Goal: Find specific page/section: Find specific page/section

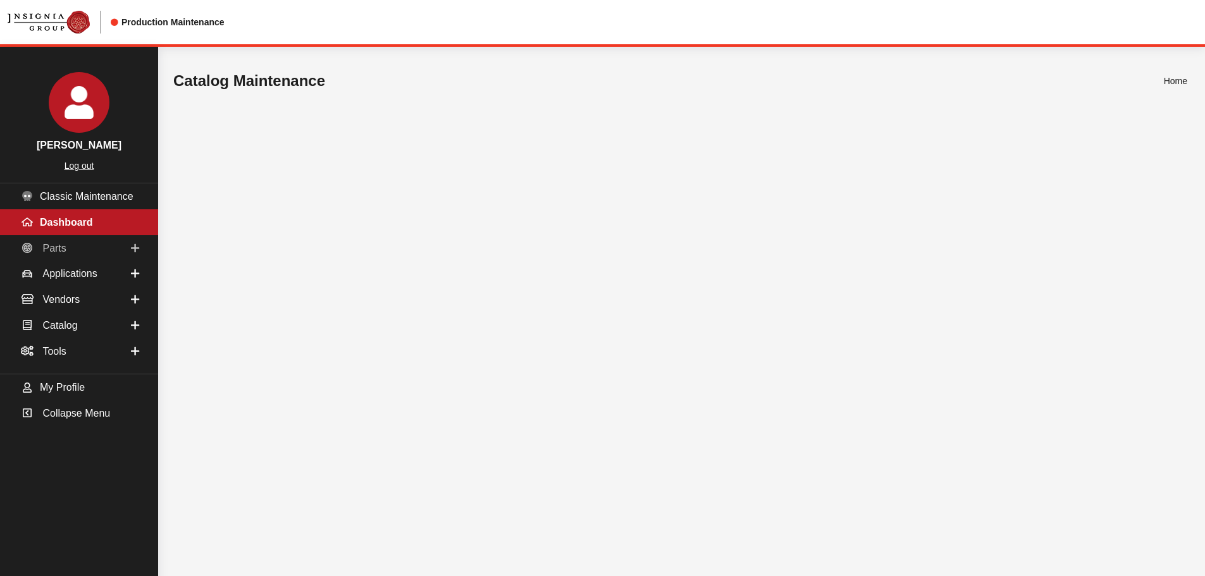
click at [61, 253] on span "Parts" at bounding box center [53, 247] width 23 height 11
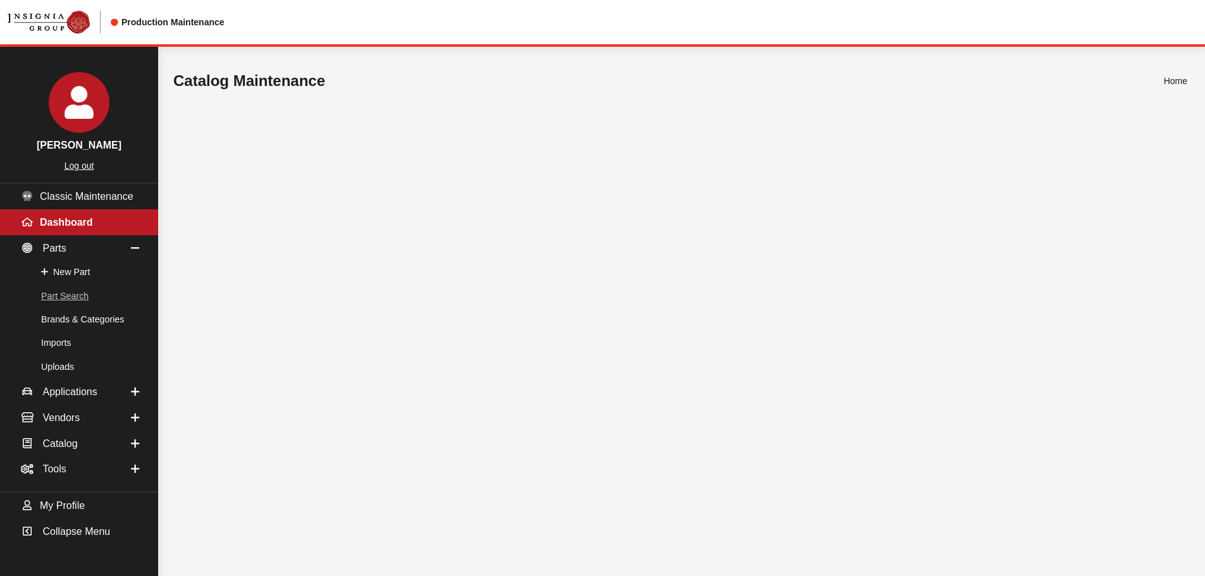
click at [61, 303] on link "Part Search" at bounding box center [79, 296] width 158 height 23
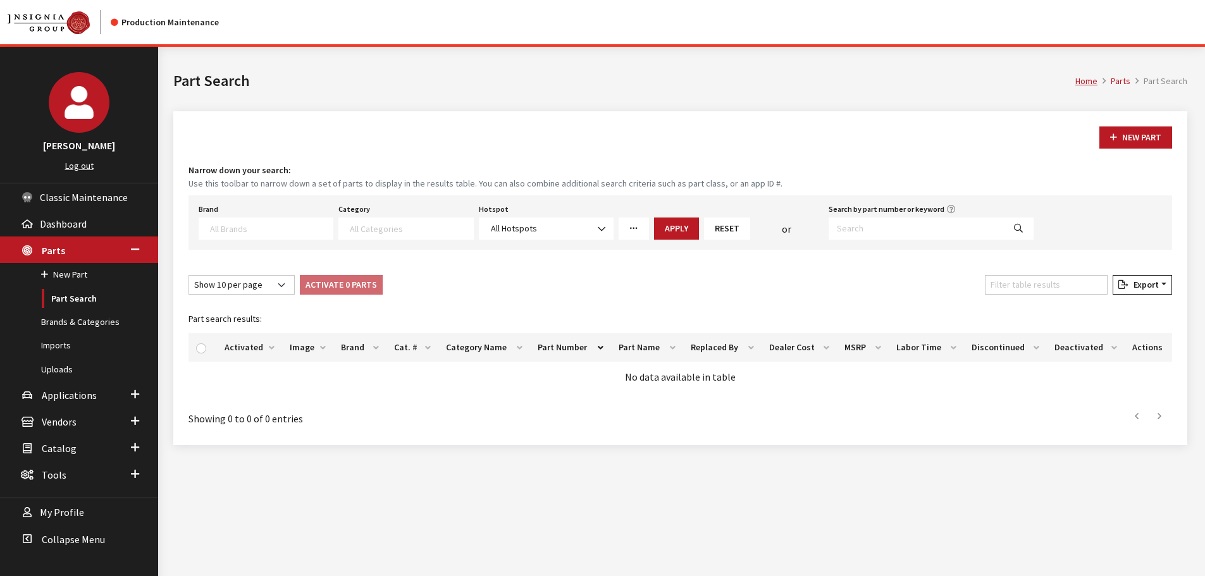
select select
click at [944, 224] on input "Search by part number or keyword" at bounding box center [916, 229] width 175 height 22
type input "3CM-072-195"
select select
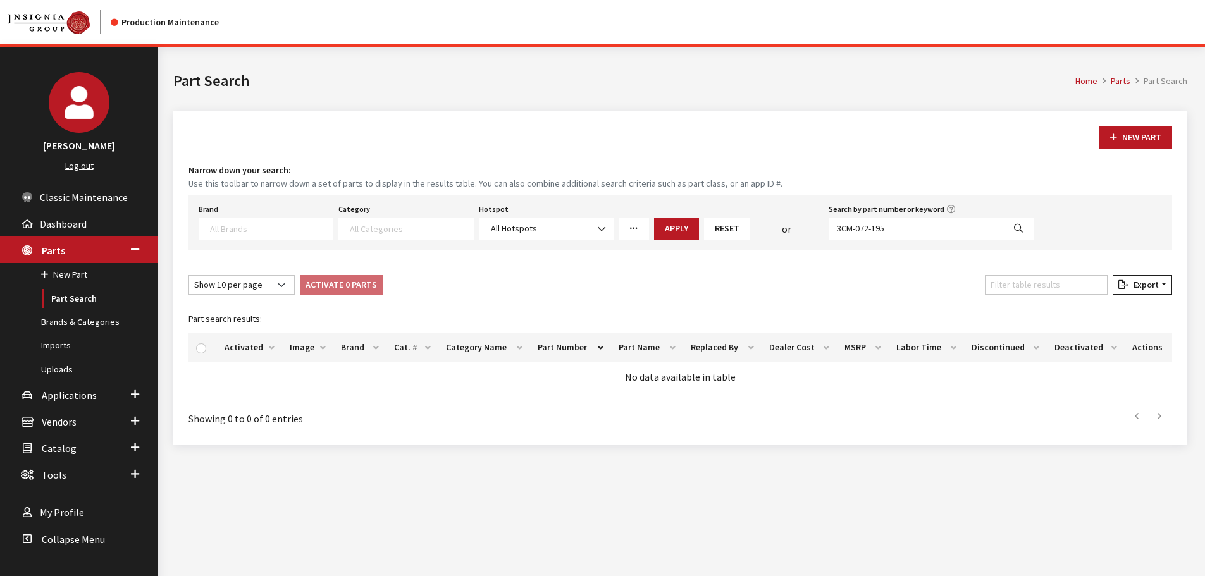
select select
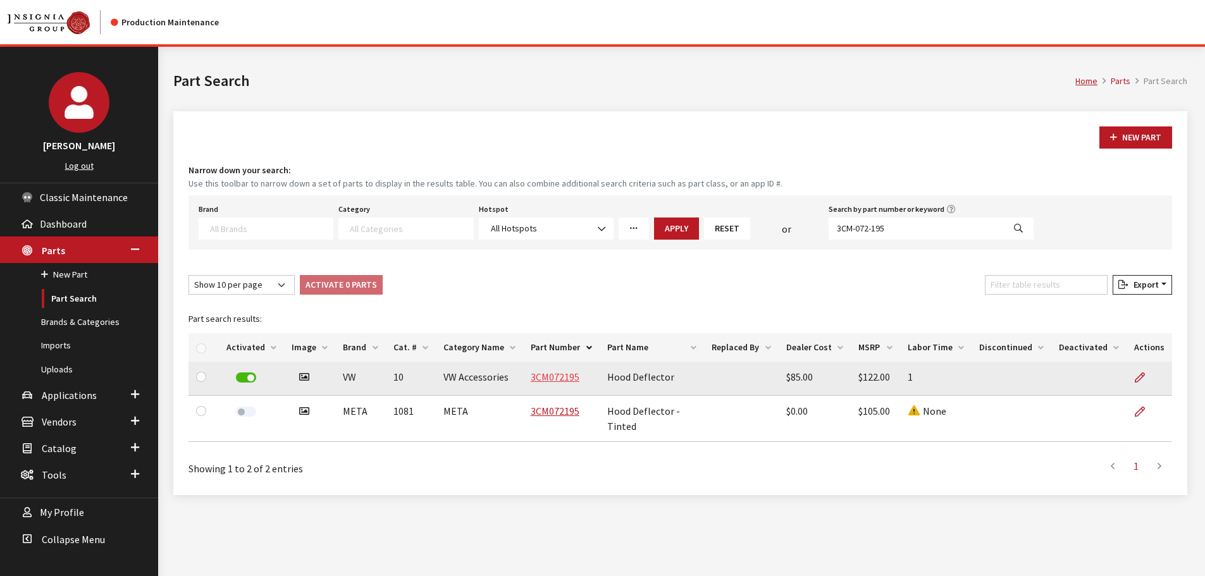
click at [555, 381] on link "3CM072195" at bounding box center [555, 377] width 49 height 13
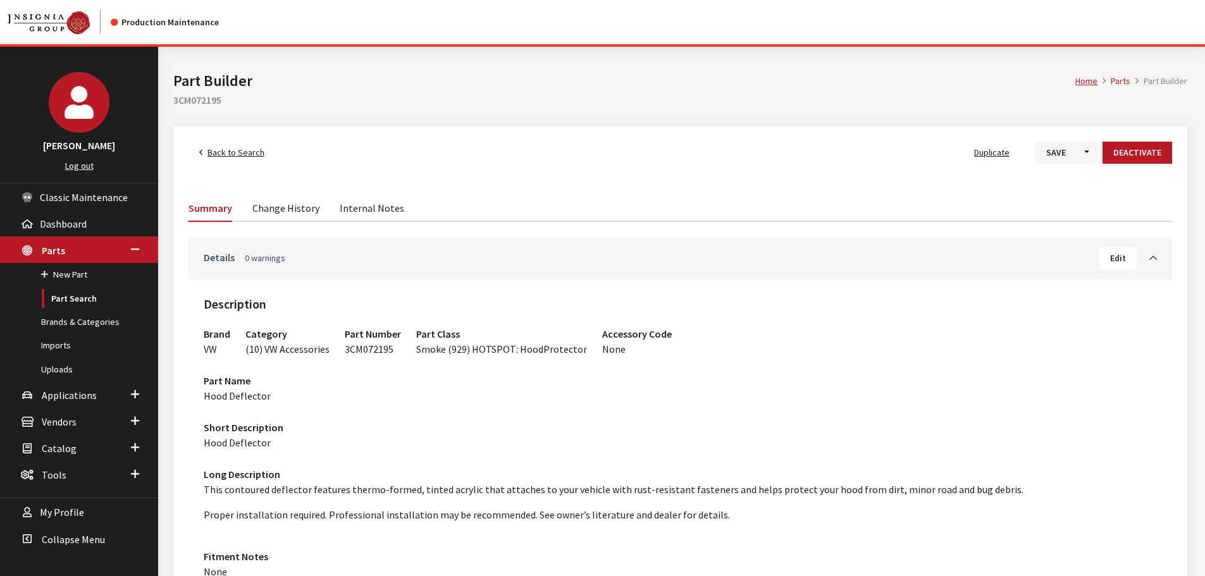
click at [336, 252] on link "Details 0 warnings" at bounding box center [652, 257] width 896 height 15
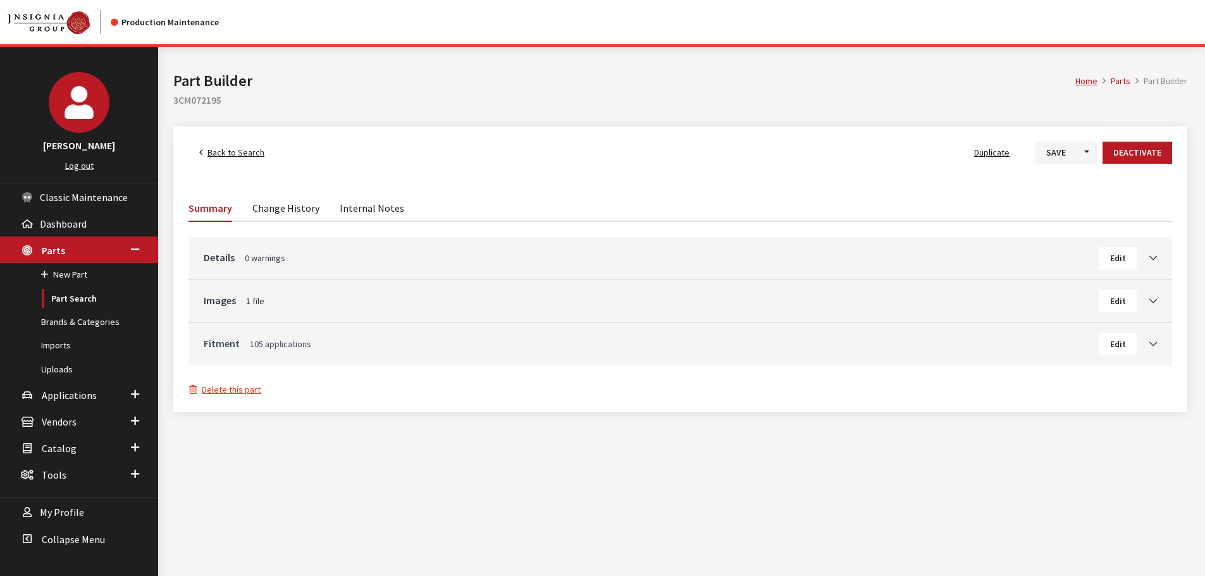
click at [275, 350] on link "Fitment 105 applications" at bounding box center [652, 343] width 896 height 15
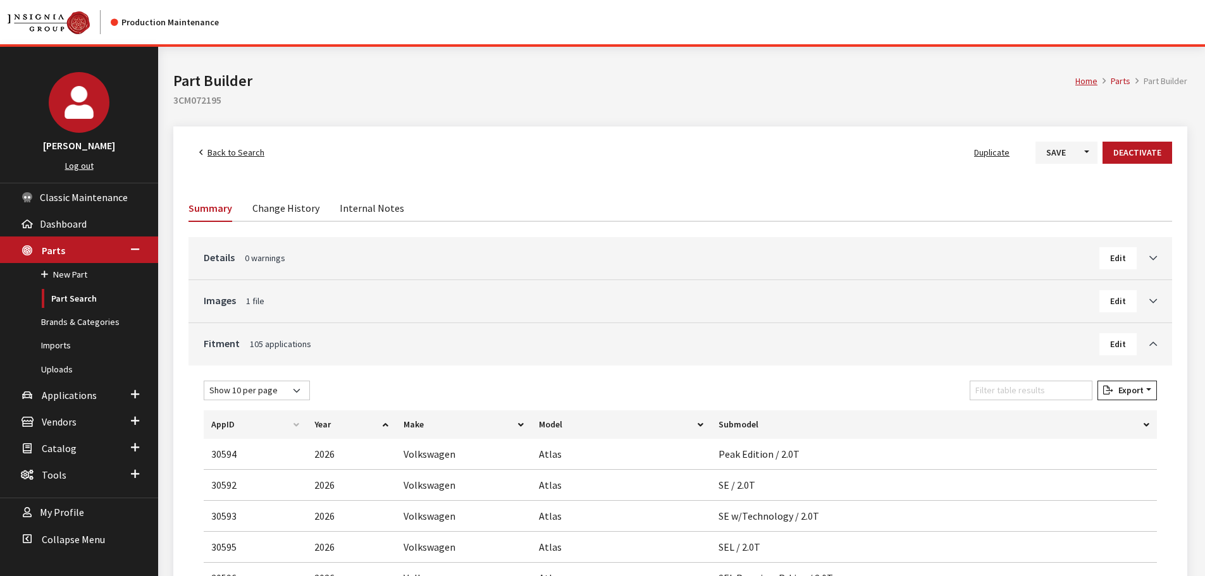
click at [190, 98] on h2 "3CM072195" at bounding box center [680, 99] width 1014 height 15
click at [189, 98] on h2 "3CM072195" at bounding box center [680, 99] width 1014 height 15
copy h2 "3CM072195"
click at [245, 253] on span "0 warnings" at bounding box center [265, 257] width 40 height 11
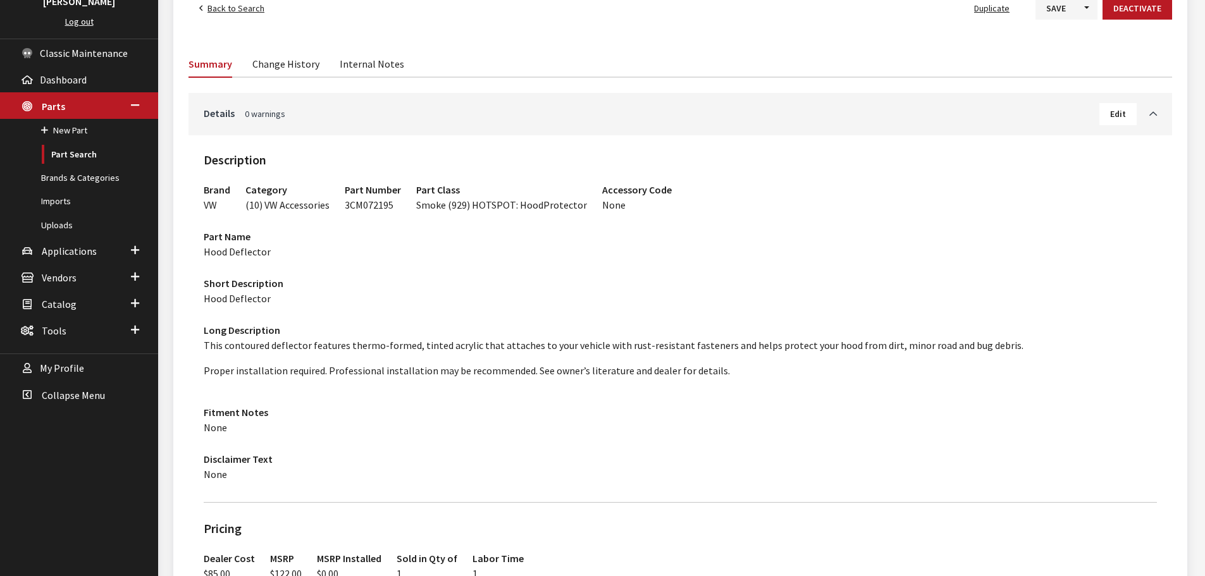
scroll to position [63, 0]
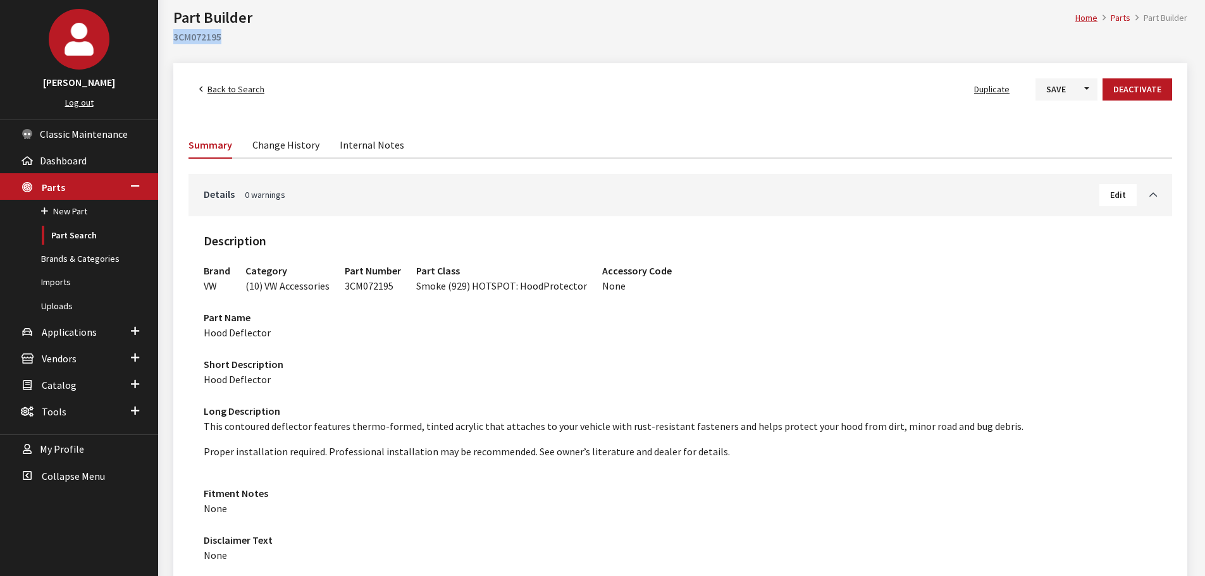
copy h2 "3CM072195"
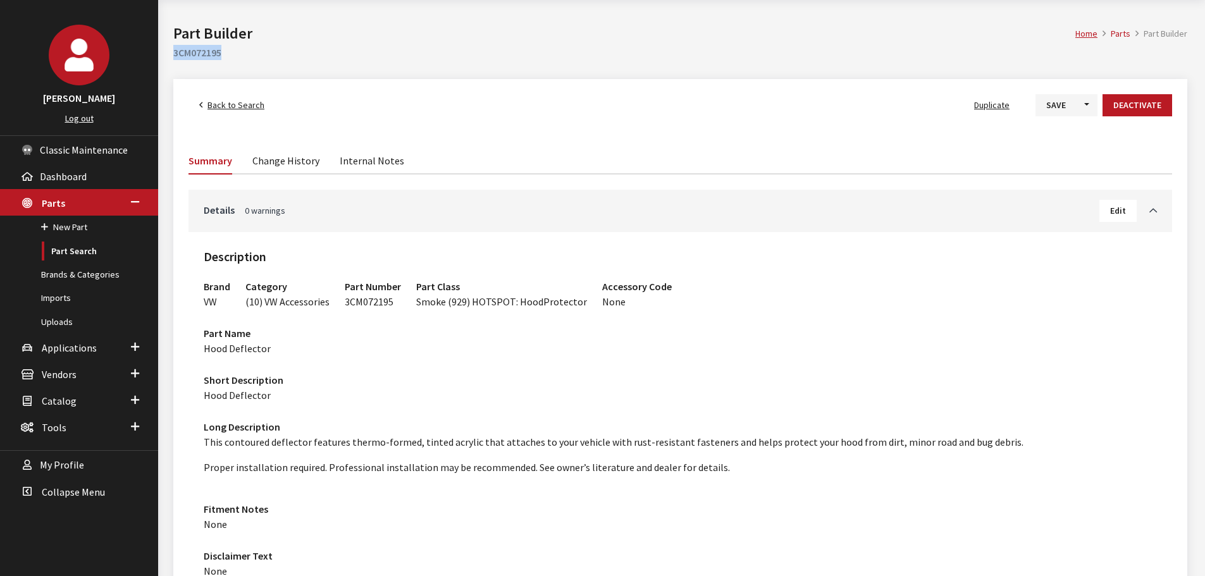
scroll to position [0, 0]
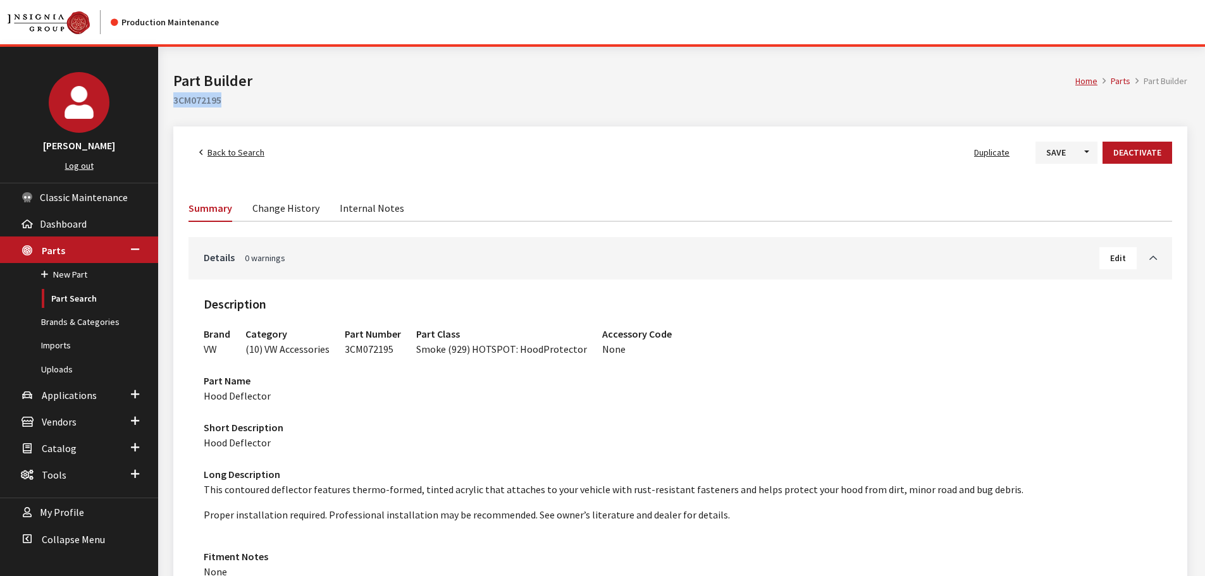
copy h2 "3CM072195"
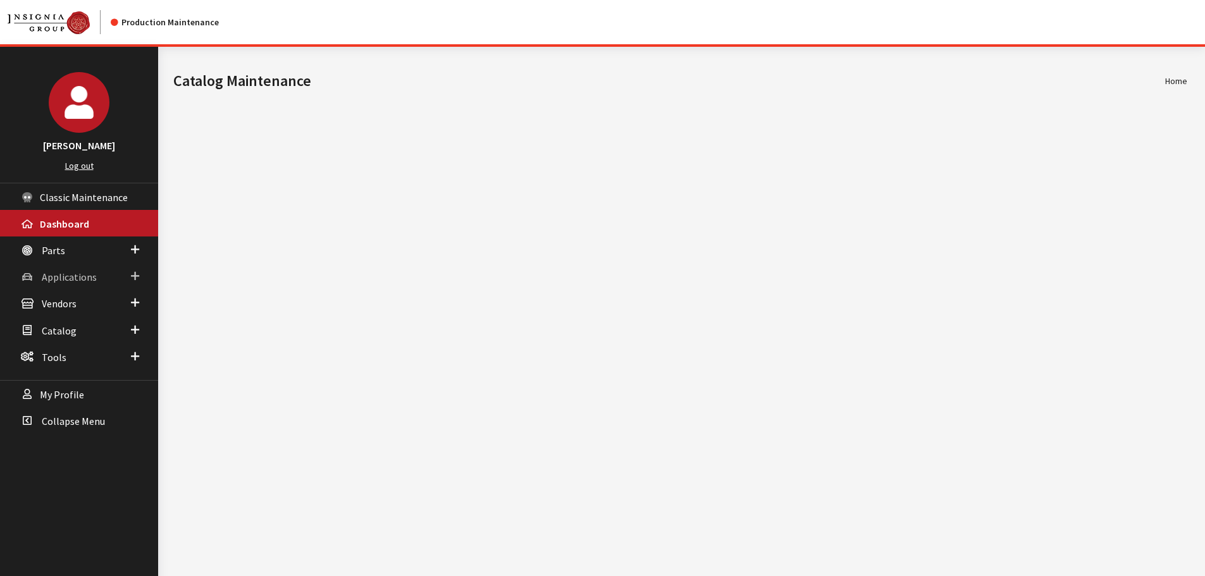
click at [57, 280] on span "Applications" at bounding box center [69, 277] width 55 height 13
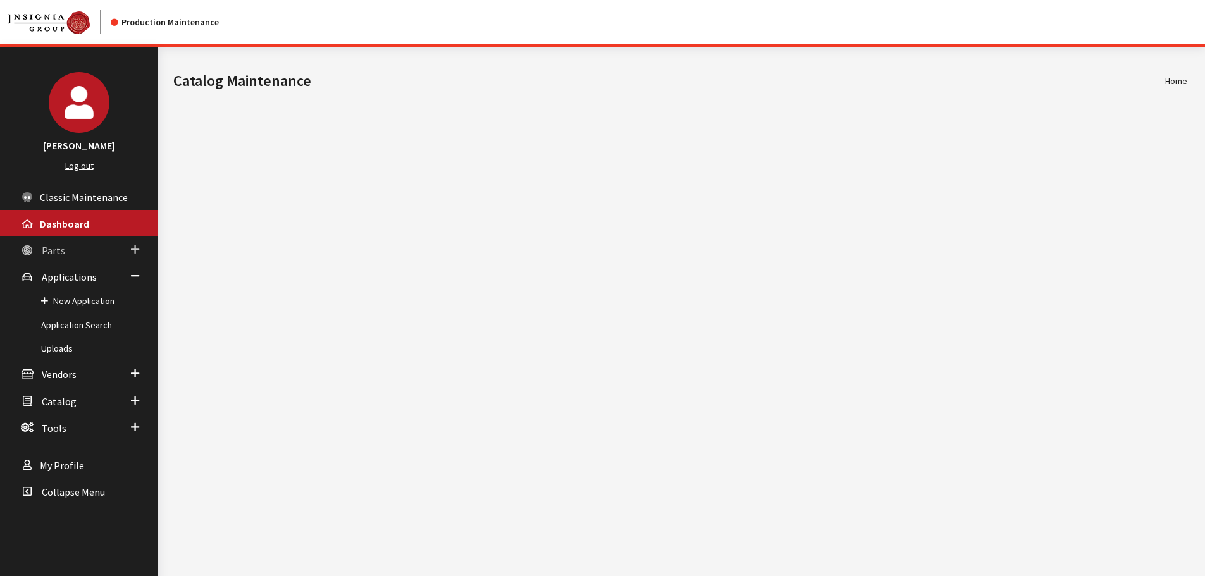
click at [53, 250] on span "Parts" at bounding box center [53, 250] width 23 height 13
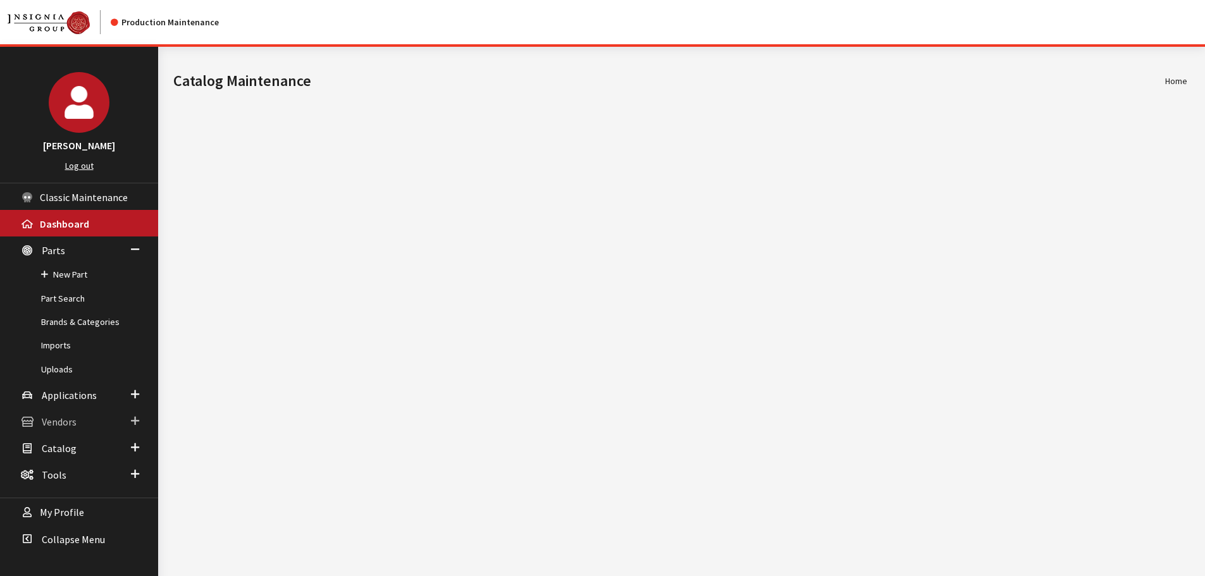
click at [52, 419] on span "Vendors" at bounding box center [59, 422] width 35 height 13
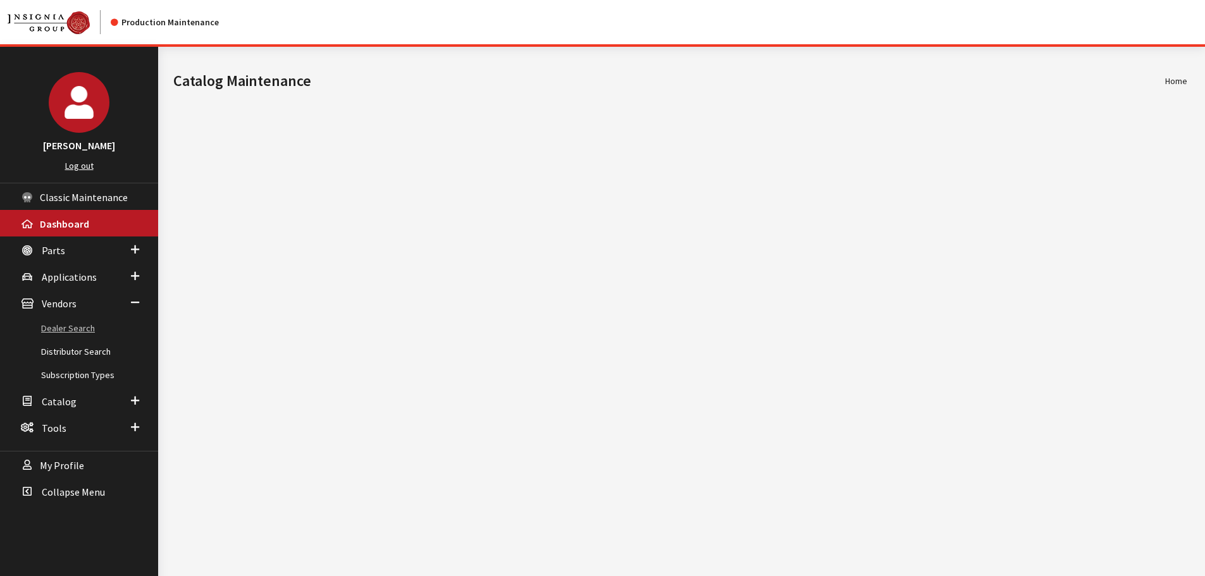
click at [62, 322] on link "Dealer Search" at bounding box center [79, 328] width 158 height 23
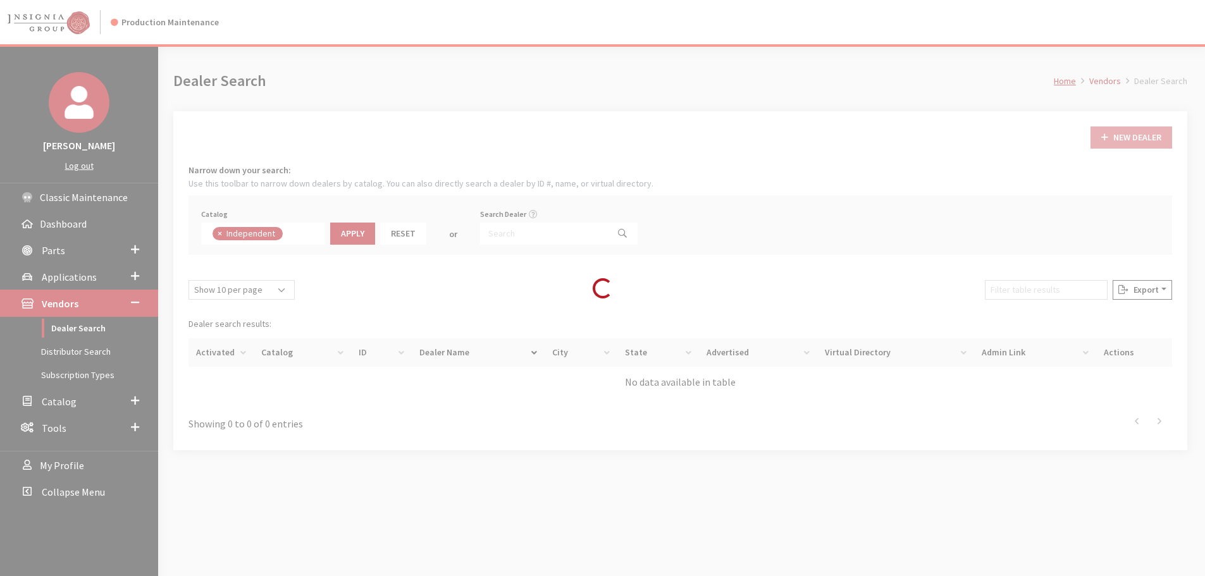
scroll to position [92, 0]
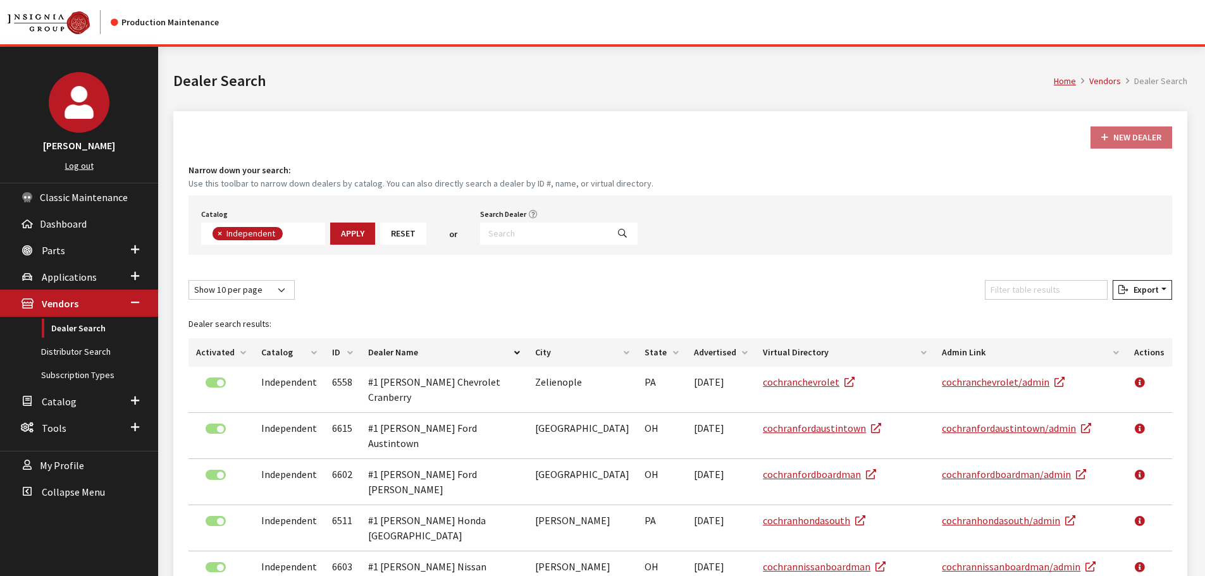
click at [217, 233] on button "×" at bounding box center [219, 233] width 13 height 13
select select
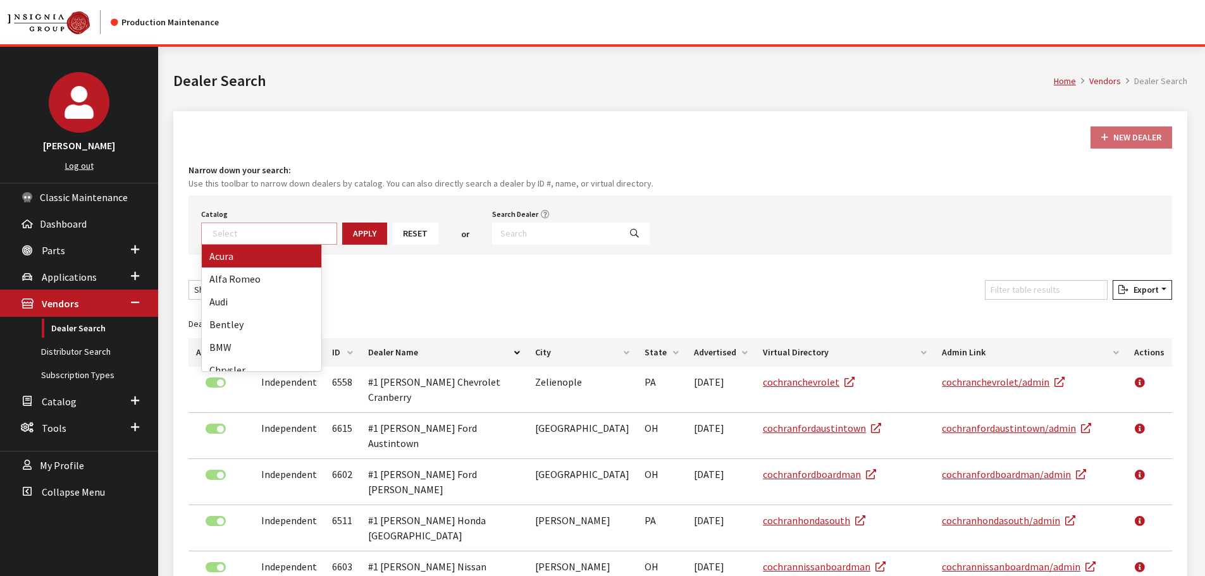
scroll to position [132, 0]
click at [541, 231] on input "Search Dealer" at bounding box center [556, 234] width 128 height 22
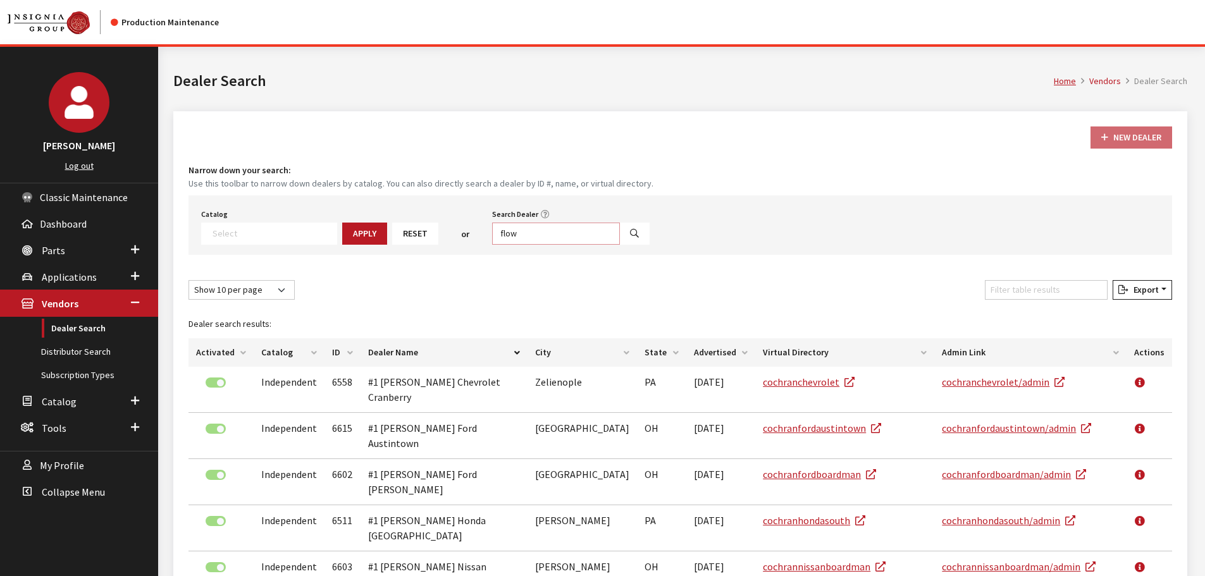
type input "flow"
select select
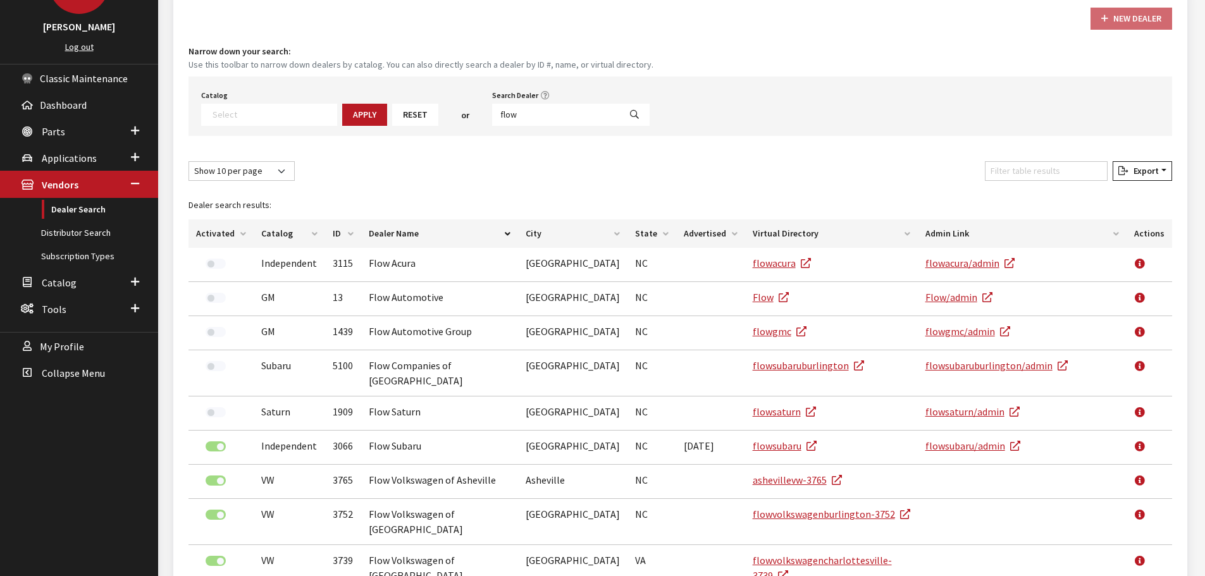
scroll to position [126, 0]
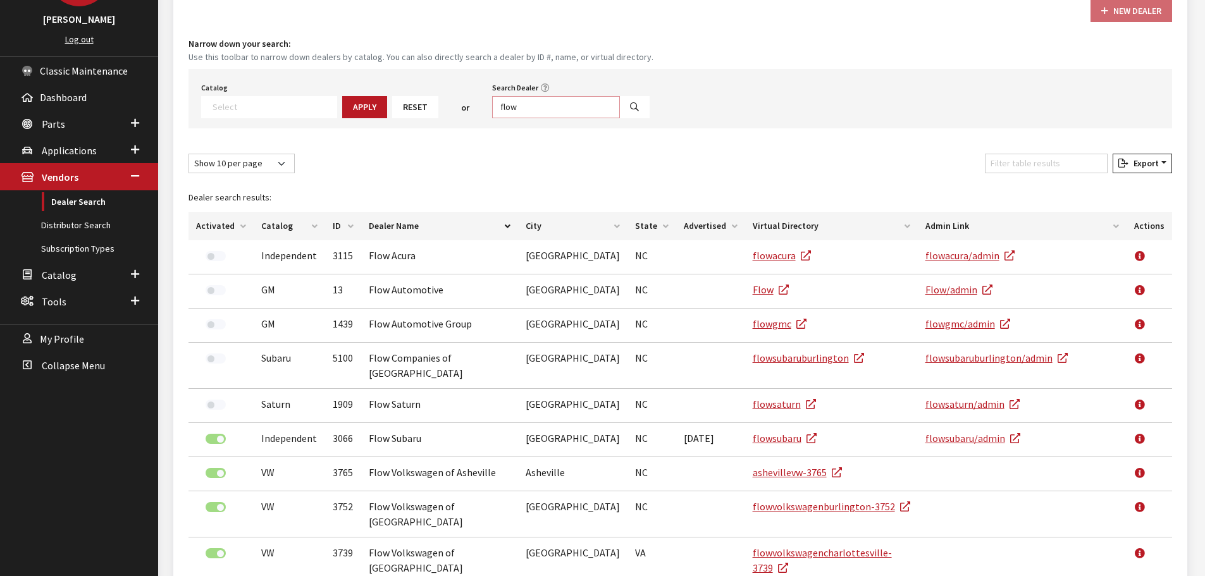
click at [542, 111] on input "flow" at bounding box center [556, 107] width 128 height 22
type input "flow vol"
select select
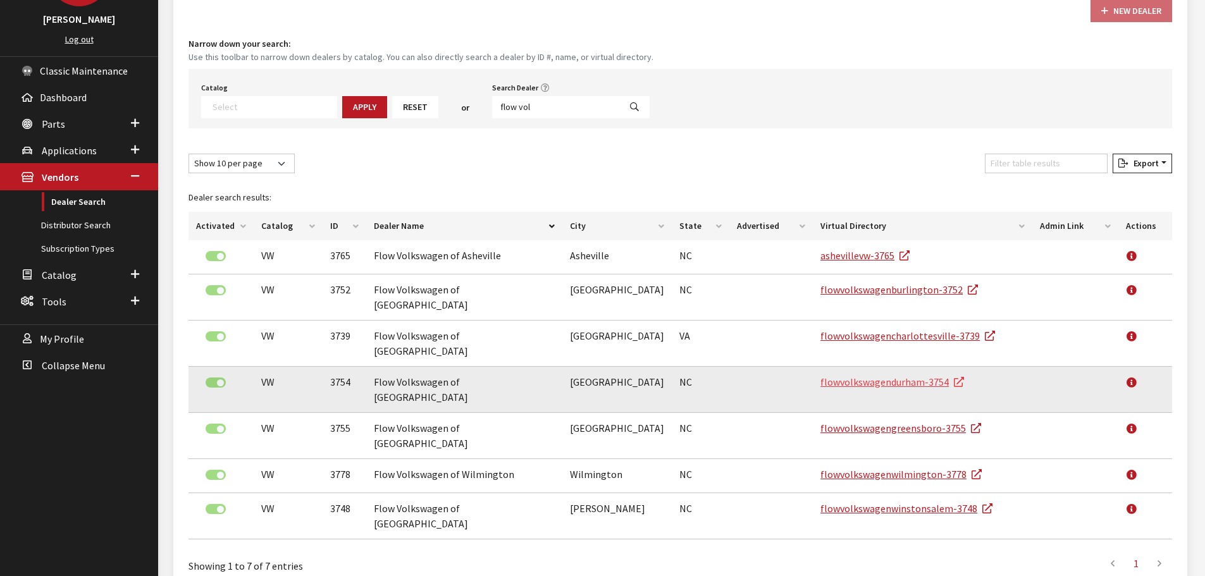
click at [827, 376] on link "flowvolkswagendurham-3754" at bounding box center [892, 382] width 144 height 13
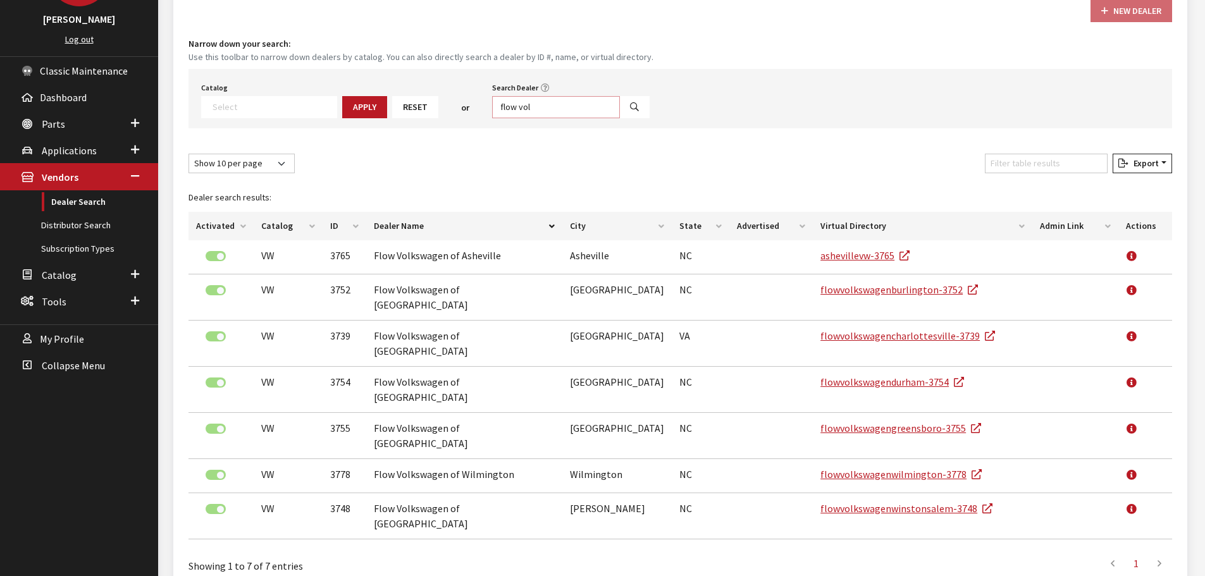
drag, startPoint x: 518, startPoint y: 106, endPoint x: 464, endPoint y: 107, distance: 53.8
click at [464, 107] on div "Catalog Acura Alfa Romeo Audi Bentley BMW Chrysler DoubleTake Ford GM Honda Hyu…" at bounding box center [680, 98] width 984 height 59
type input "vw"
select select
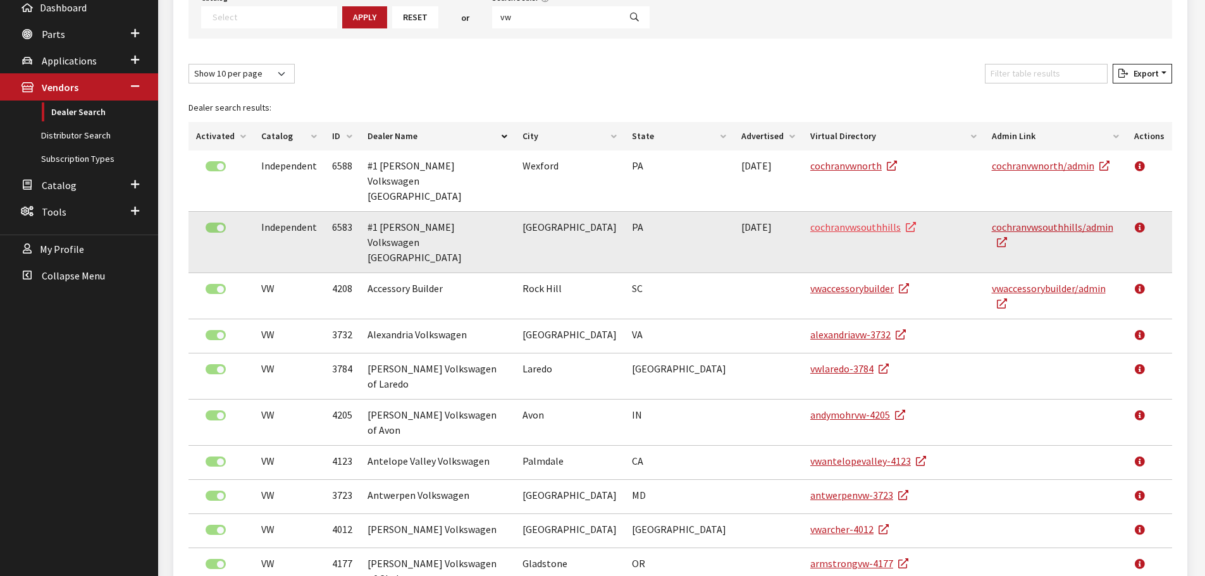
scroll to position [238, 0]
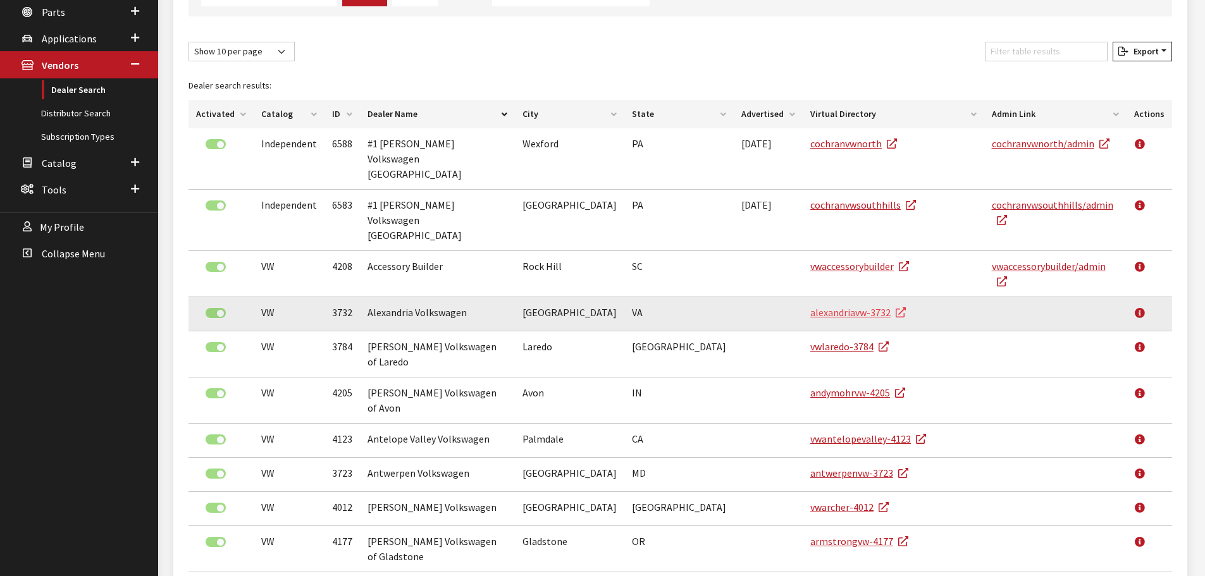
click at [810, 306] on link "alexandriavw-3732" at bounding box center [858, 312] width 96 height 13
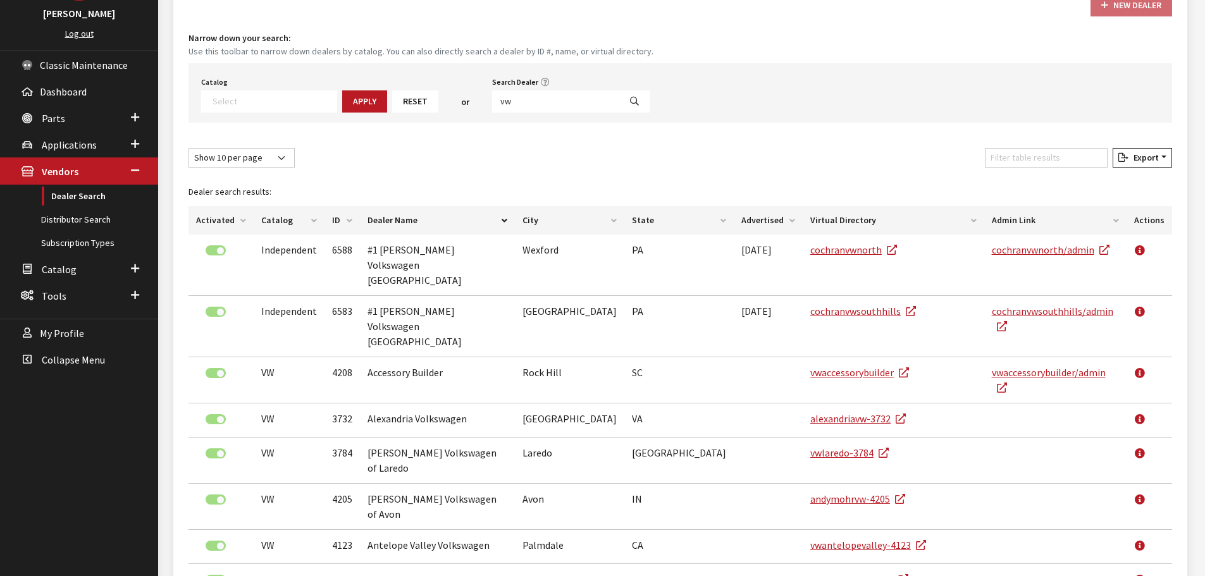
scroll to position [49, 0]
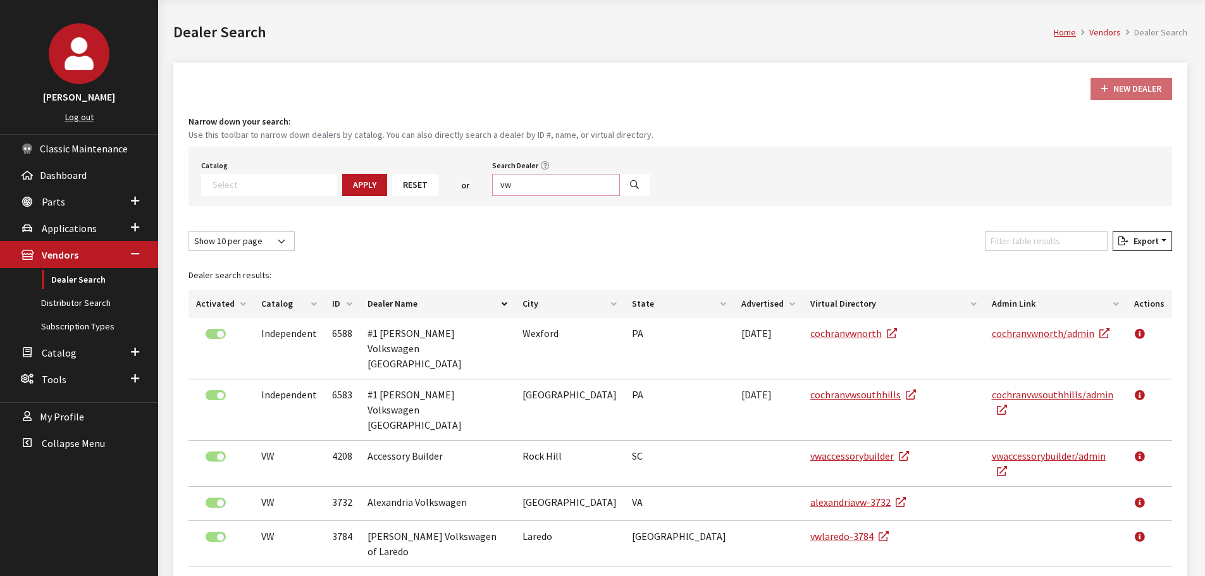
drag, startPoint x: 519, startPoint y: 187, endPoint x: 491, endPoint y: 187, distance: 28.5
click at [492, 187] on input "vw" at bounding box center [556, 185] width 128 height 22
type input "v"
type input "nissan"
select select
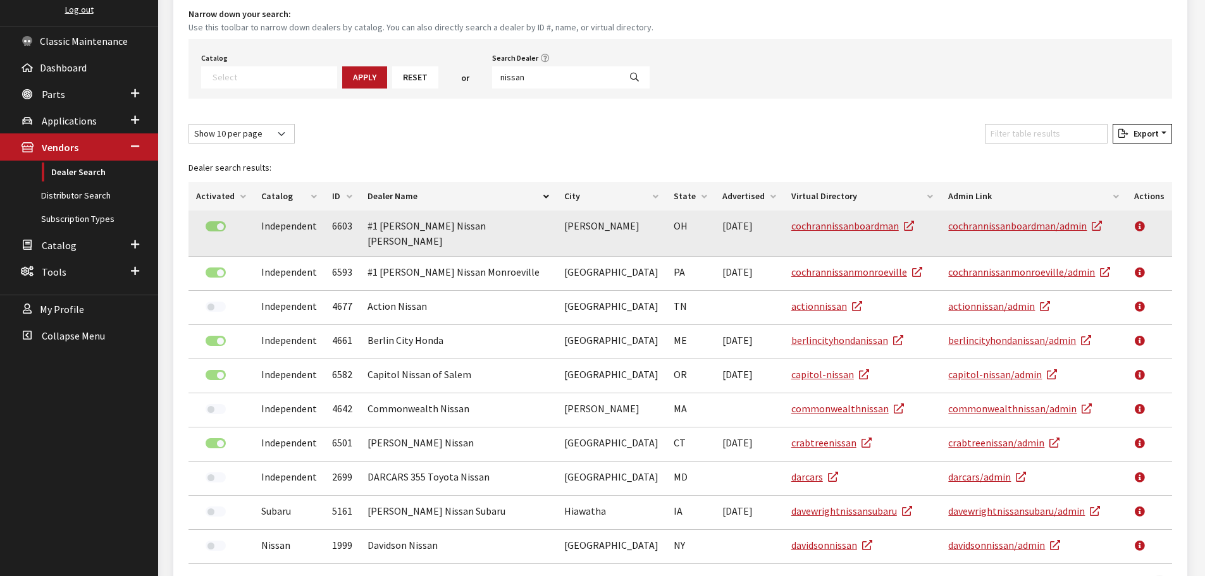
scroll to position [175, 0]
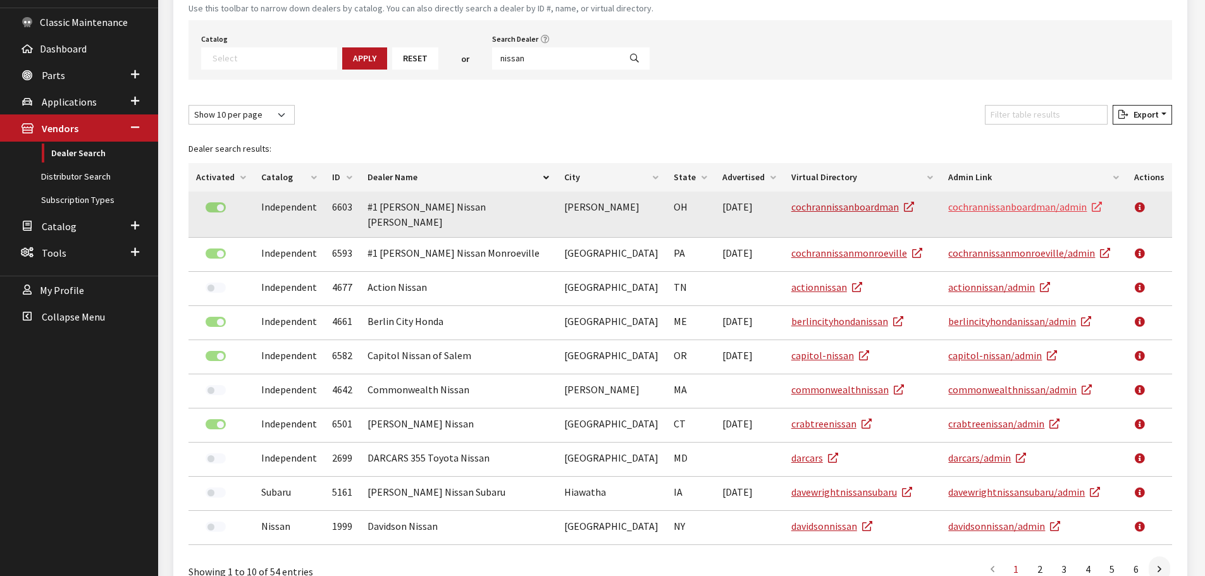
click at [972, 211] on link "cochrannissanboardman/admin" at bounding box center [1025, 207] width 154 height 13
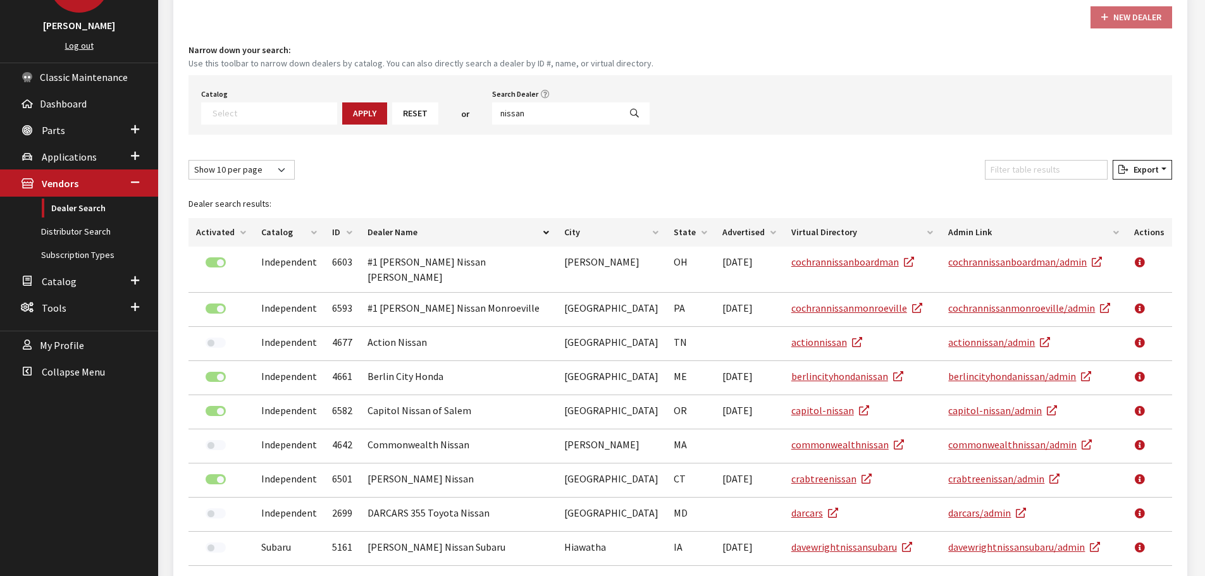
scroll to position [49, 0]
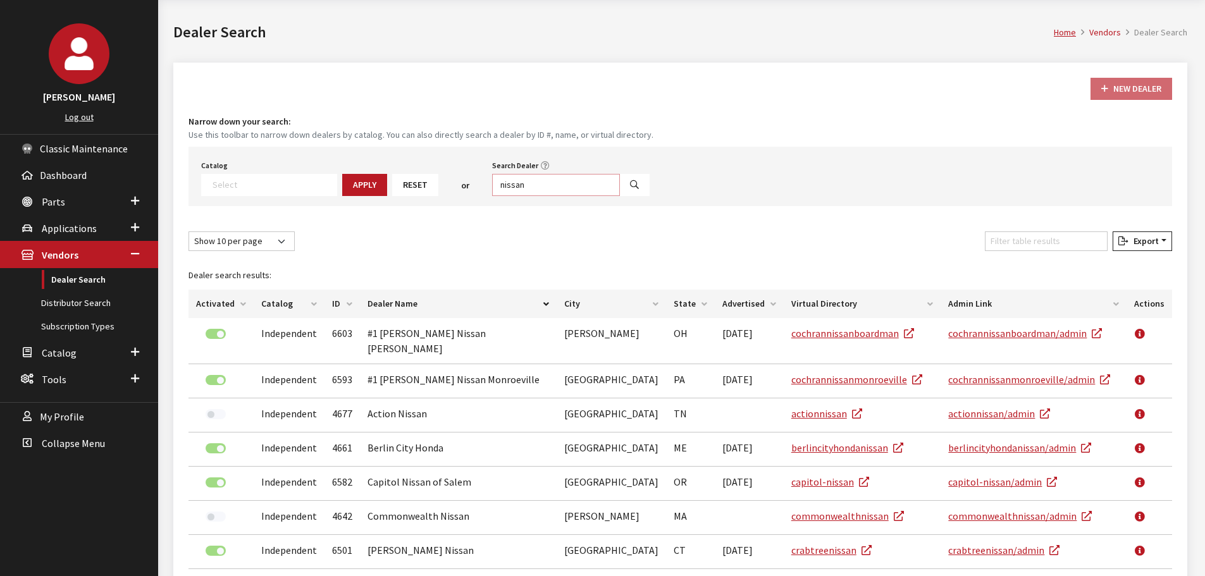
drag, startPoint x: 522, startPoint y: 188, endPoint x: 471, endPoint y: 187, distance: 51.2
click at [471, 187] on div "Catalog Acura Alfa Romeo Audi Bentley BMW Chrysler DoubleTake Ford GM Honda Hyu…" at bounding box center [680, 176] width 984 height 59
type input "flow durham"
select select
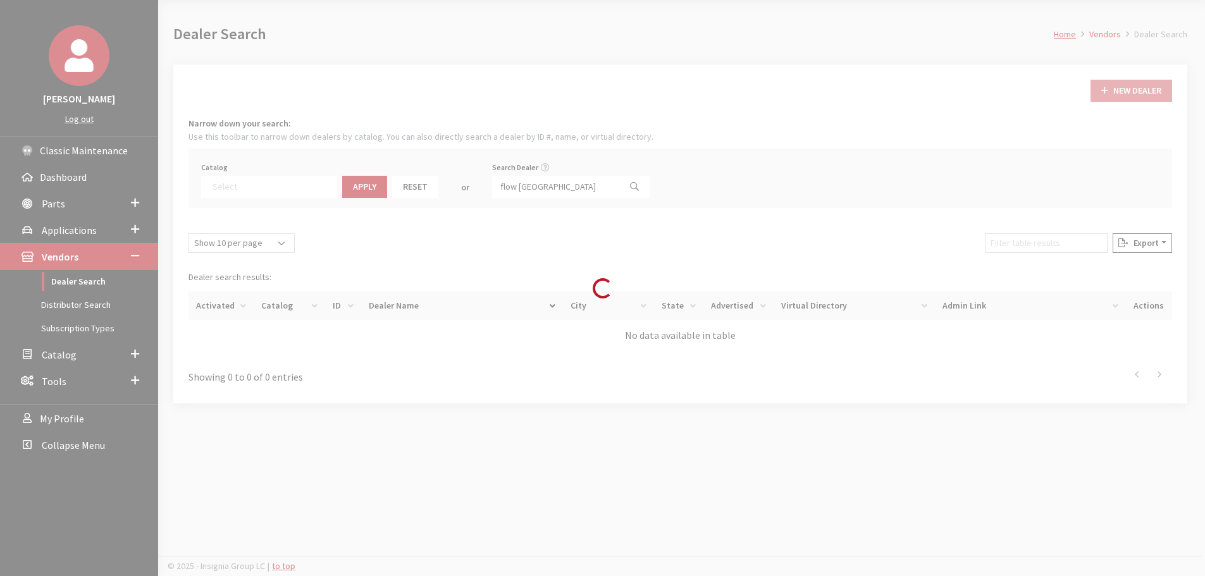
scroll to position [47, 0]
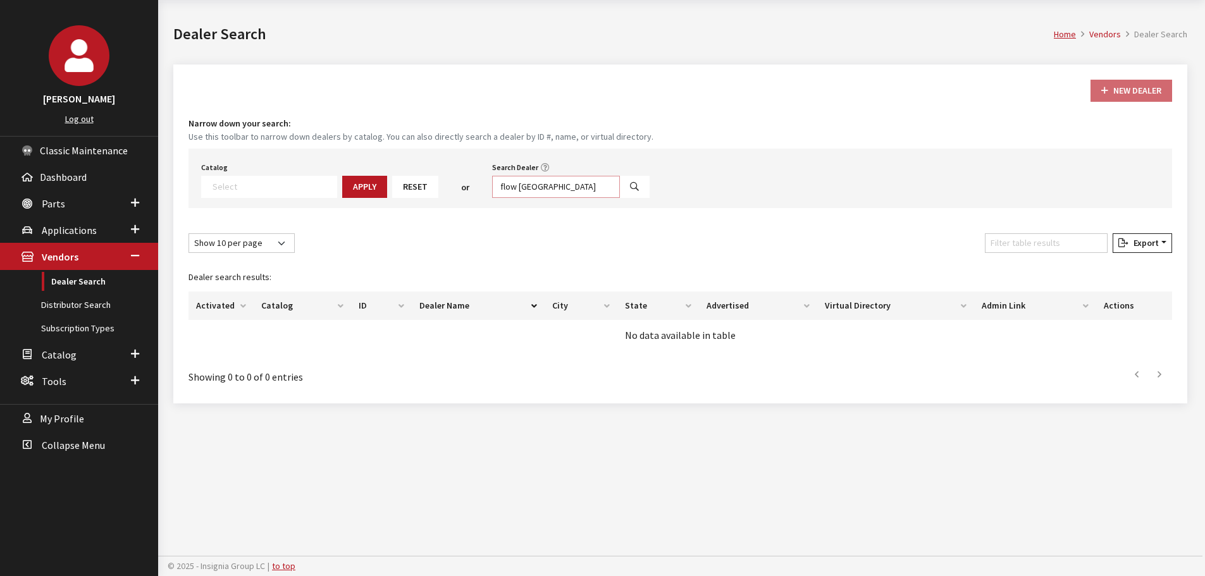
click at [545, 185] on input "flow durham" at bounding box center [556, 187] width 128 height 22
type input "flow"
select select
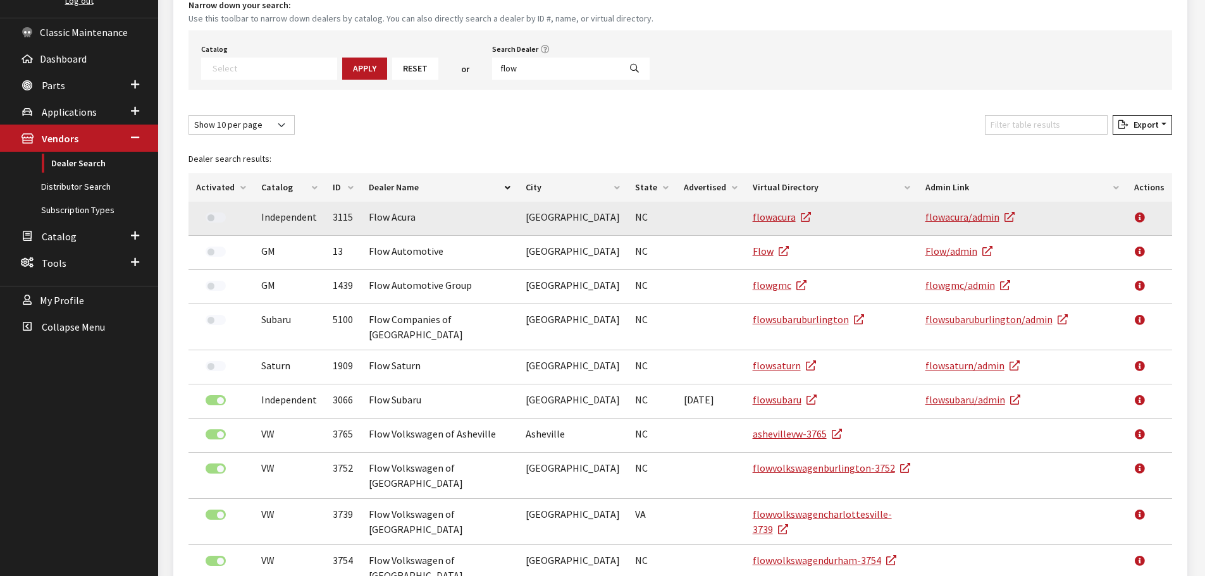
scroll to position [160, 0]
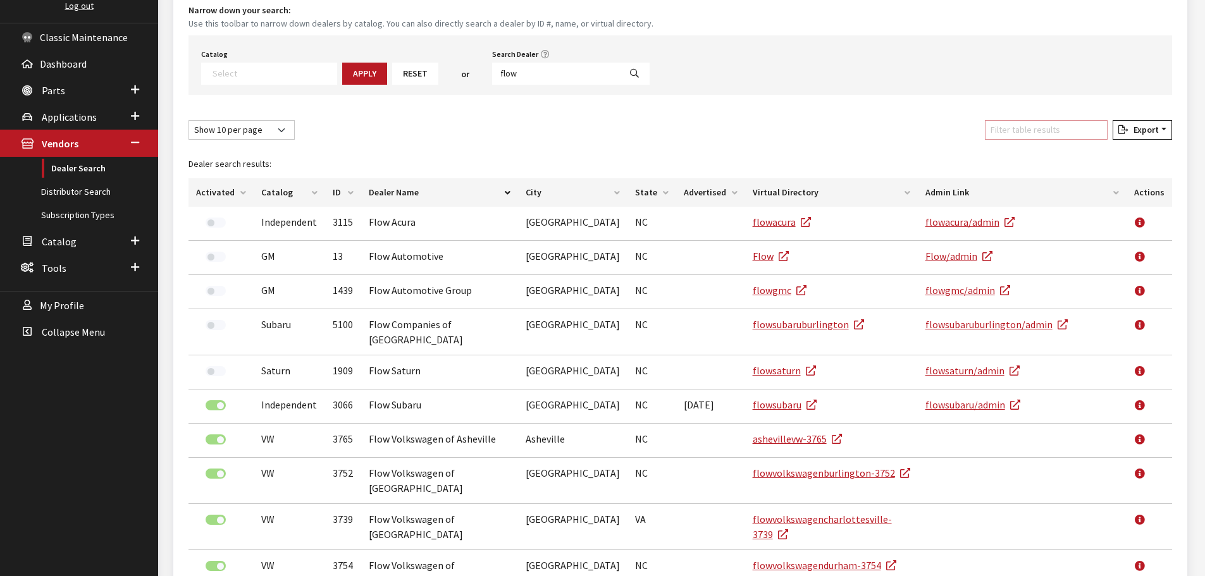
click at [1022, 135] on input "Filter table results" at bounding box center [1046, 130] width 123 height 20
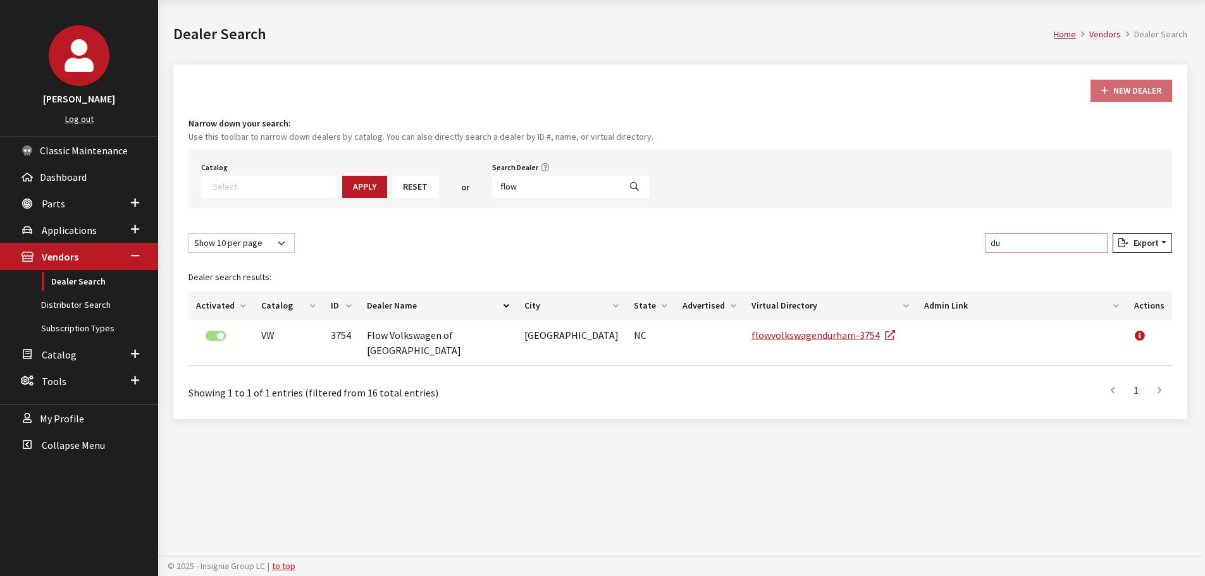
scroll to position [47, 0]
type input "durh"
